Goal: Go to known website: Access a specific website the user already knows

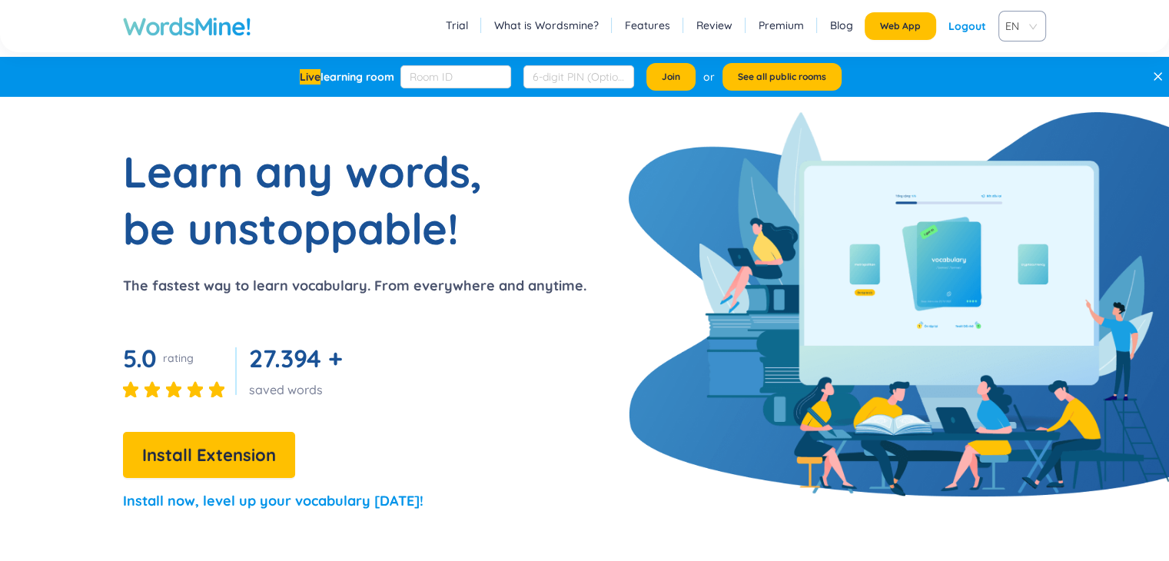
click at [228, 12] on h1 "WordsMine!" at bounding box center [187, 26] width 128 height 31
click at [200, 19] on h1 "WordsMine!" at bounding box center [187, 26] width 128 height 31
click at [231, 29] on h1 "WordsMine!" at bounding box center [187, 26] width 128 height 31
click at [894, 24] on span "Web App" at bounding box center [900, 26] width 41 height 12
